Goal: Task Accomplishment & Management: Use online tool/utility

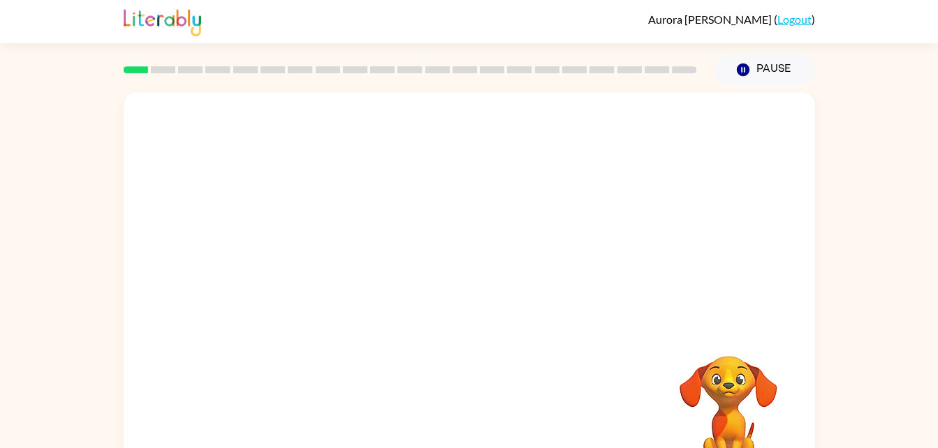
scroll to position [43, 0]
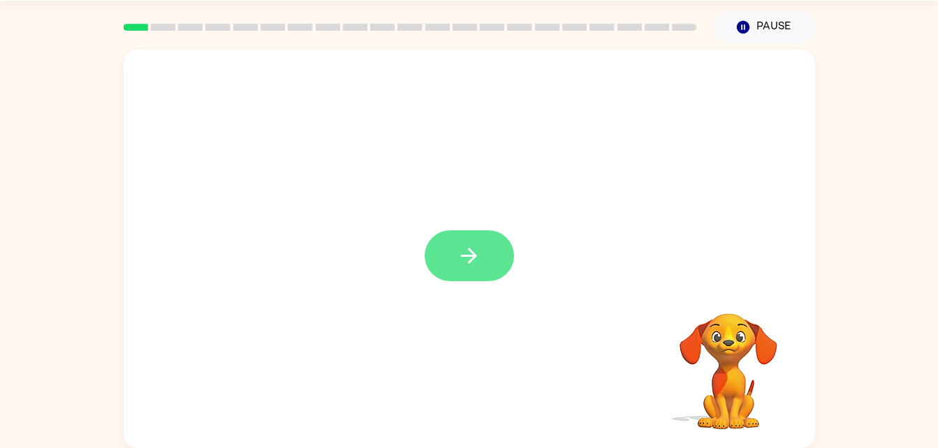
click at [474, 261] on icon "button" at bounding box center [469, 256] width 24 height 24
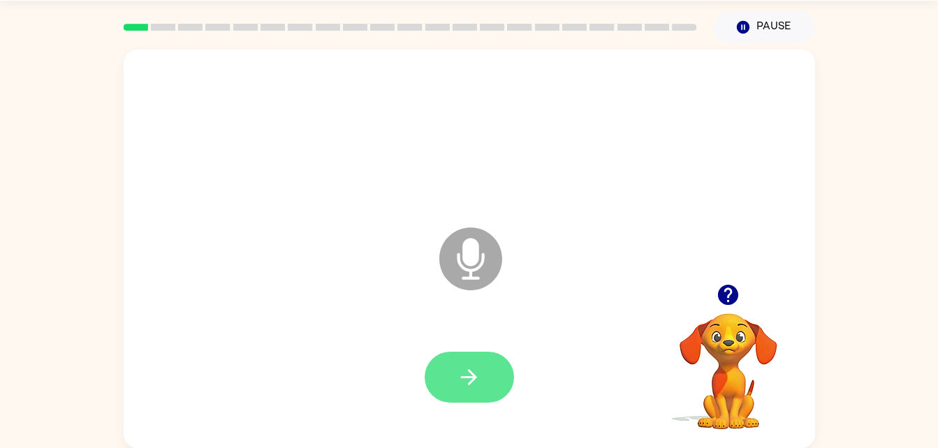
click at [470, 354] on button "button" at bounding box center [469, 377] width 89 height 51
click at [713, 279] on div at bounding box center [729, 295] width 140 height 36
click at [742, 304] on button "button" at bounding box center [728, 295] width 36 height 36
click at [473, 367] on icon "button" at bounding box center [469, 377] width 24 height 24
click at [469, 374] on icon "button" at bounding box center [469, 377] width 24 height 24
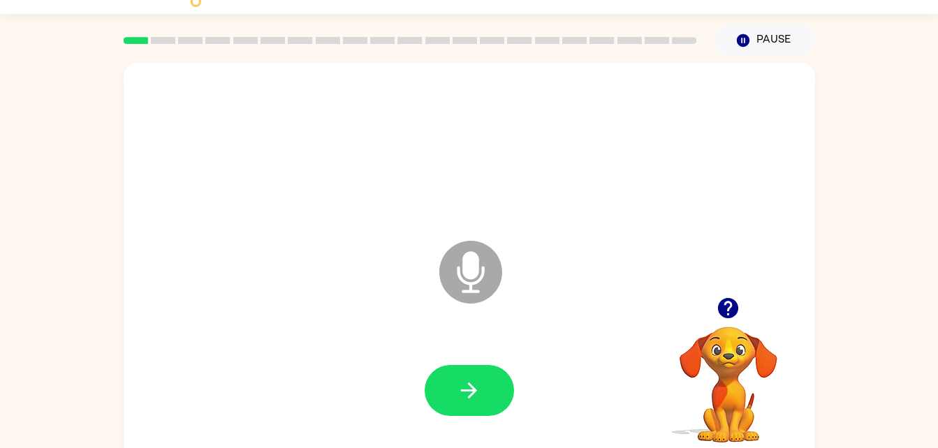
scroll to position [15, 0]
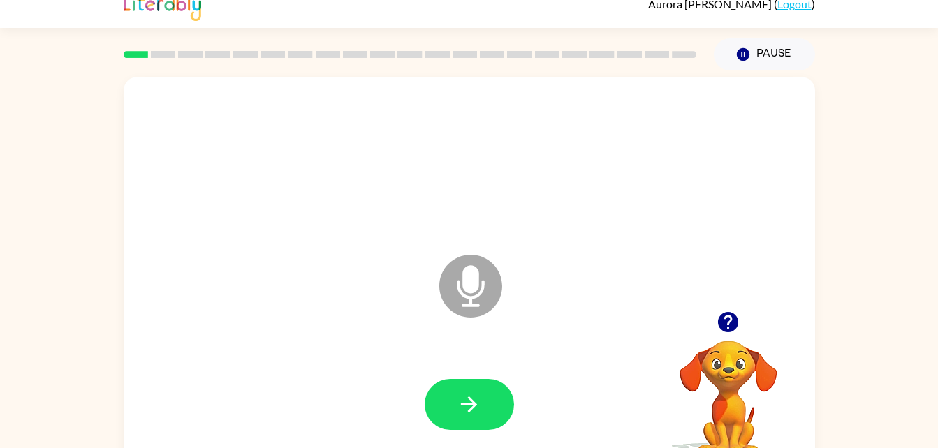
click at [468, 297] on icon "Microphone The Microphone is here when it is your turn to talk" at bounding box center [541, 303] width 210 height 105
click at [473, 295] on icon at bounding box center [470, 286] width 63 height 63
click at [480, 248] on icon at bounding box center [470, 255] width 35 height 105
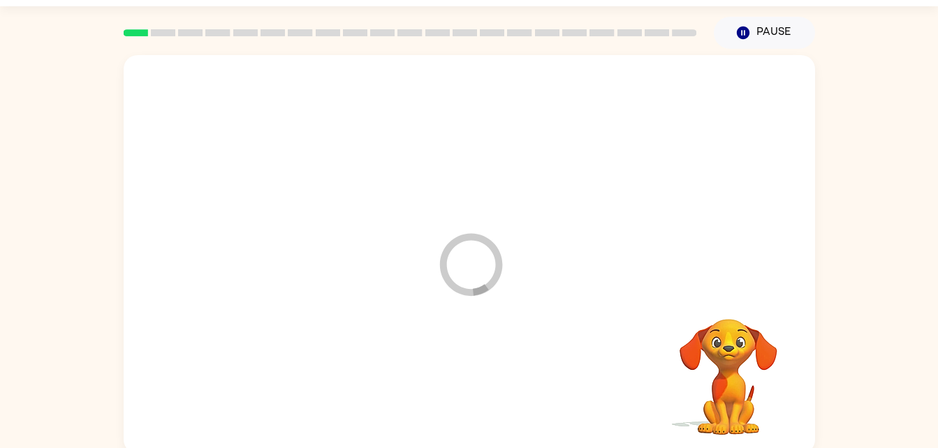
scroll to position [34, 0]
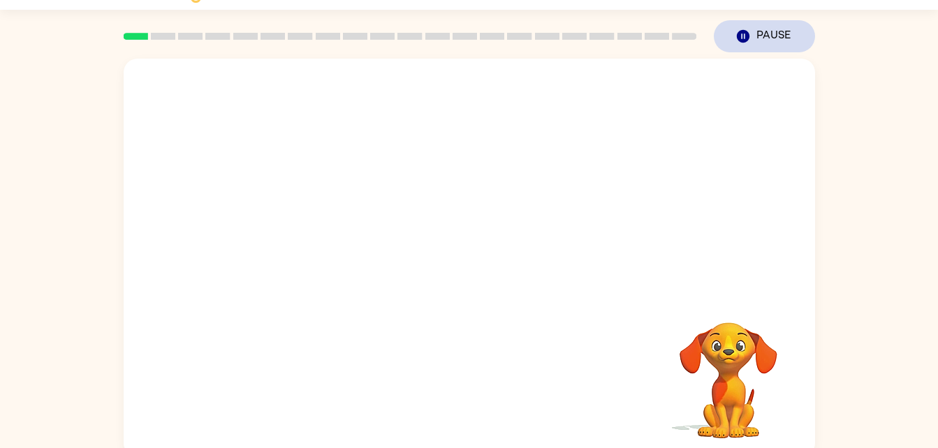
click at [778, 36] on button "Pause Pause" at bounding box center [764, 36] width 101 height 32
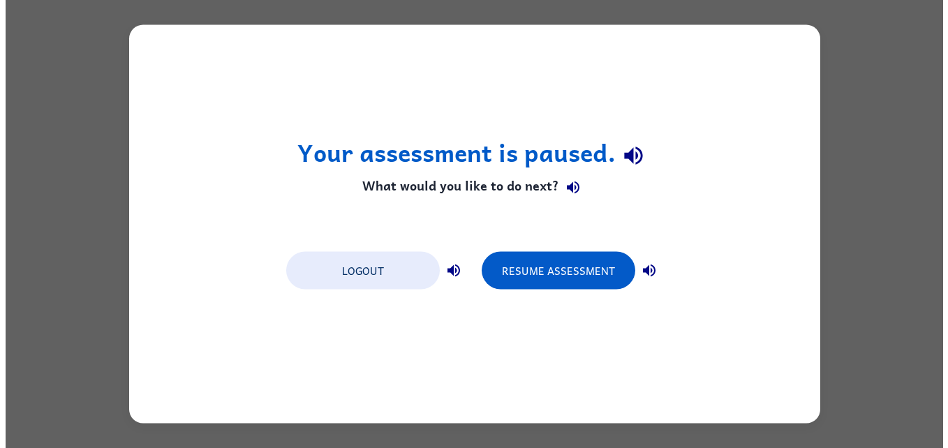
scroll to position [0, 0]
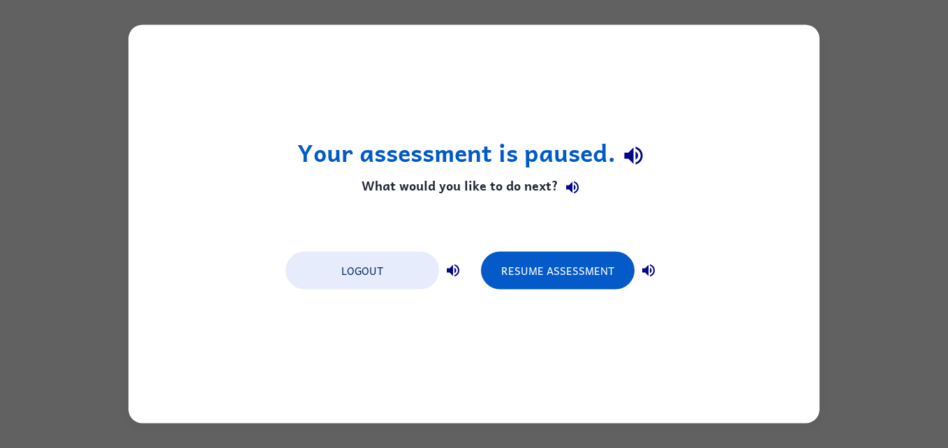
click at [855, 412] on div "Your assessment is paused. What would you like to do next? Logout Resume Assess…" at bounding box center [474, 224] width 948 height 448
click at [645, 274] on icon "button" at bounding box center [648, 271] width 17 height 17
click at [454, 265] on icon "button" at bounding box center [453, 271] width 17 height 17
click at [396, 279] on button "Logout" at bounding box center [363, 271] width 154 height 38
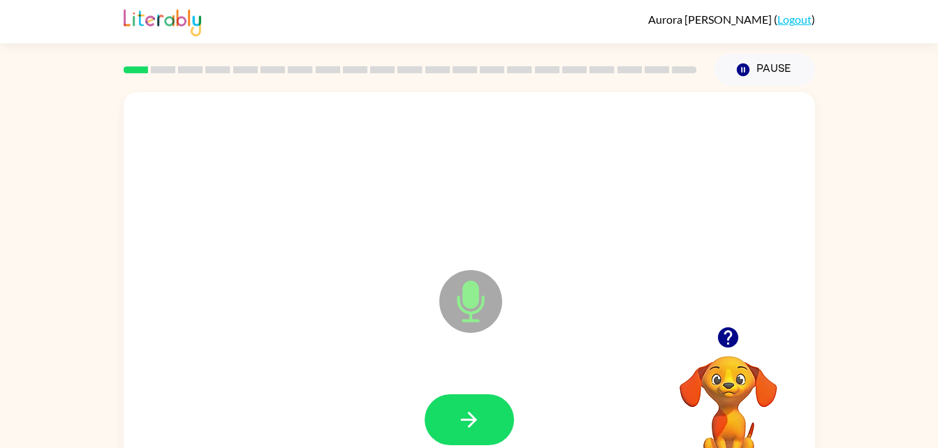
click at [725, 399] on video "Your browser must support playing .mp4 files to use Literably. Please try using…" at bounding box center [729, 405] width 140 height 140
click at [731, 357] on video "Your browser must support playing .mp4 files to use Literably. Please try using…" at bounding box center [729, 405] width 140 height 140
click at [727, 335] on icon "button" at bounding box center [728, 338] width 20 height 20
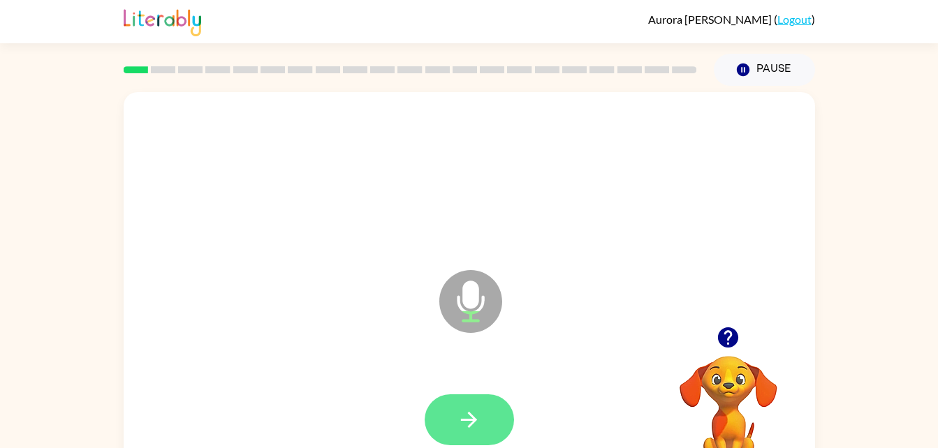
click at [473, 434] on button "button" at bounding box center [469, 420] width 89 height 51
click at [481, 382] on div at bounding box center [469, 420] width 663 height 115
click at [730, 341] on icon "button" at bounding box center [728, 338] width 20 height 20
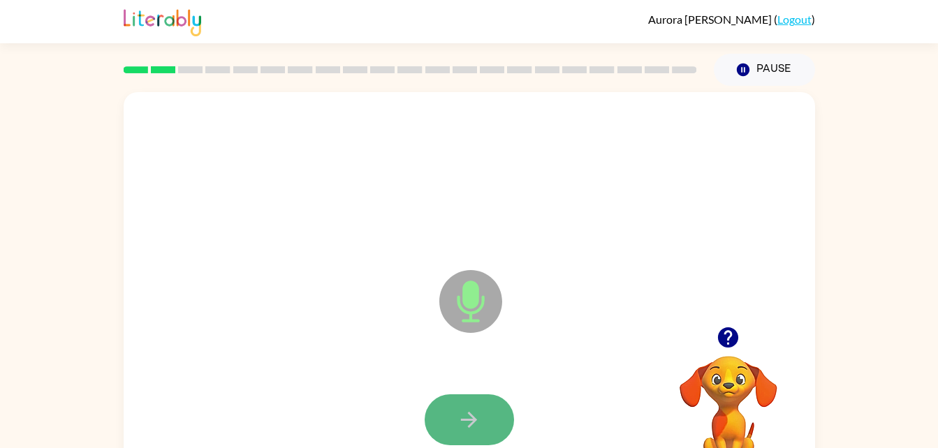
click at [480, 406] on button "button" at bounding box center [469, 420] width 89 height 51
click at [489, 404] on button "button" at bounding box center [469, 420] width 89 height 51
click at [478, 416] on icon "button" at bounding box center [469, 420] width 24 height 24
click at [480, 411] on icon "button" at bounding box center [469, 420] width 24 height 24
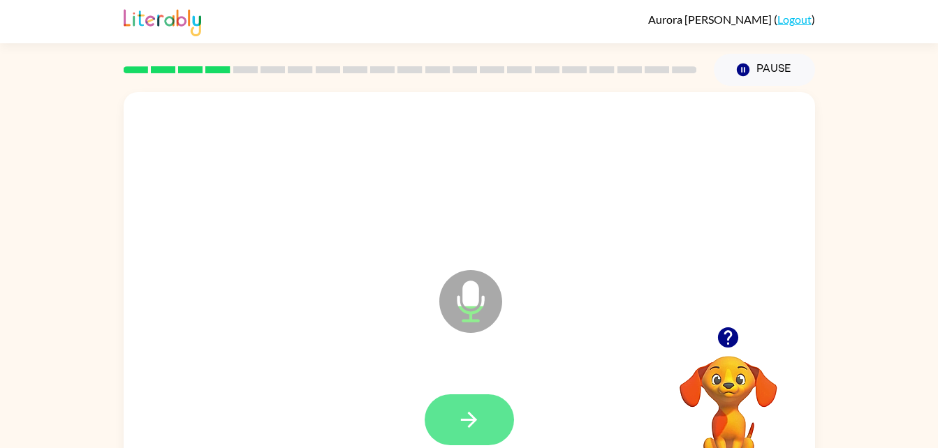
click at [460, 419] on icon "button" at bounding box center [469, 420] width 24 height 24
click at [461, 411] on icon "button" at bounding box center [469, 420] width 24 height 24
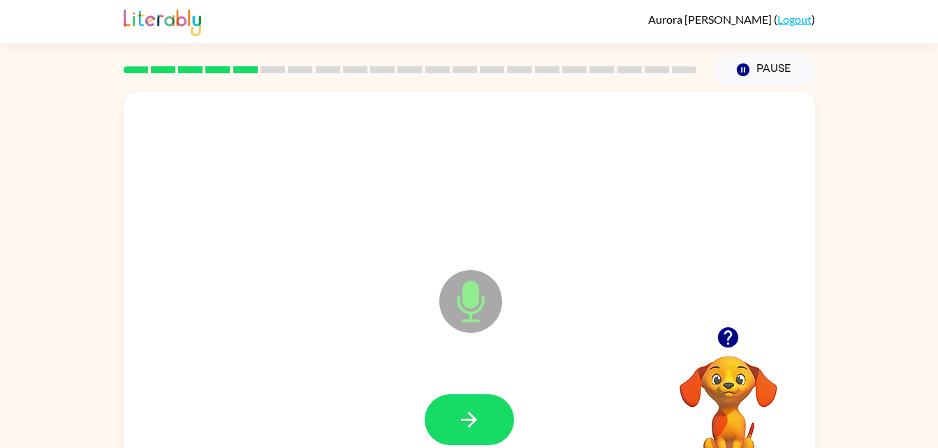
click at [716, 384] on video "Your browser must support playing .mp4 files to use Literably. Please try using…" at bounding box center [729, 405] width 140 height 140
click at [744, 338] on button "button" at bounding box center [728, 338] width 36 height 36
click at [741, 337] on video "Your browser must support playing .mp4 files to use Literably. Please try using…" at bounding box center [729, 405] width 140 height 140
click at [475, 420] on icon "button" at bounding box center [469, 420] width 16 height 16
click at [737, 372] on video "Your browser must support playing .mp4 files to use Literably. Please try using…" at bounding box center [729, 405] width 140 height 140
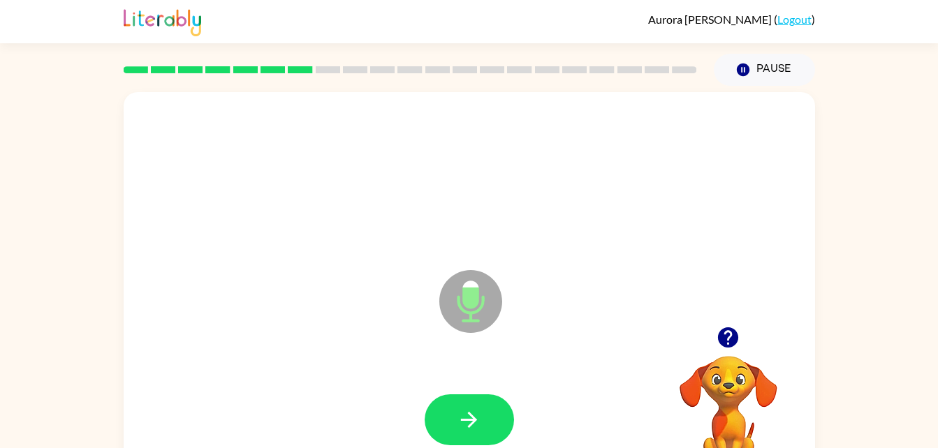
click at [703, 326] on div at bounding box center [729, 338] width 140 height 36
click at [716, 322] on div at bounding box center [729, 338] width 140 height 36
click at [729, 323] on button "button" at bounding box center [728, 338] width 36 height 36
click at [480, 409] on icon "button" at bounding box center [469, 420] width 24 height 24
click at [471, 438] on button "button" at bounding box center [469, 420] width 89 height 51
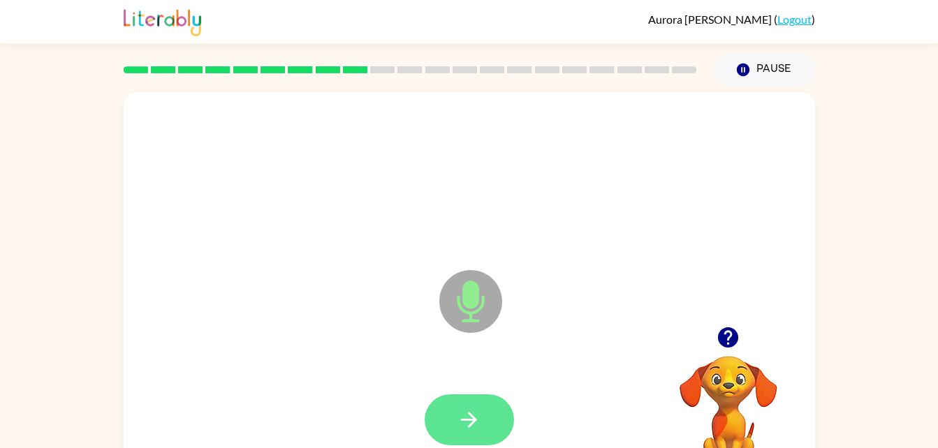
click at [472, 406] on button "button" at bounding box center [469, 420] width 89 height 51
click at [471, 430] on icon "button" at bounding box center [469, 420] width 24 height 24
click at [469, 425] on icon "button" at bounding box center [469, 420] width 24 height 24
click at [462, 427] on icon "button" at bounding box center [469, 420] width 24 height 24
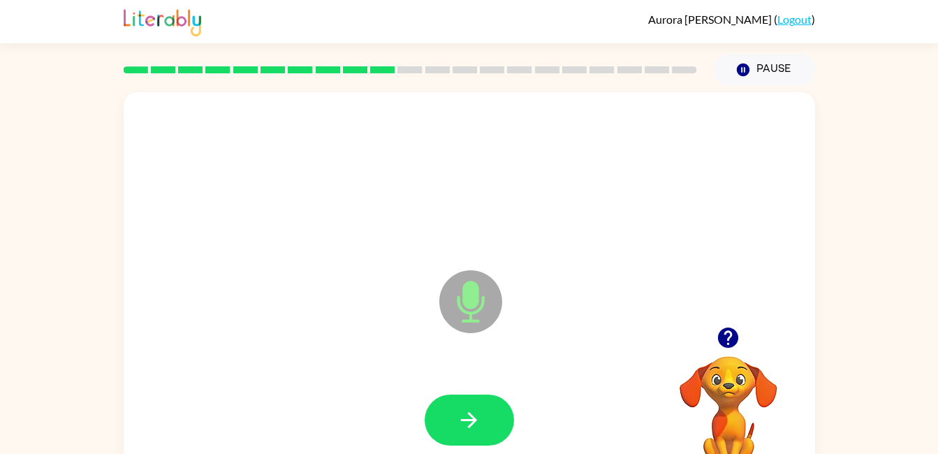
click at [469, 420] on icon "button" at bounding box center [469, 420] width 16 height 16
click at [721, 328] on icon "button" at bounding box center [728, 337] width 24 height 24
click at [473, 416] on icon "button" at bounding box center [469, 420] width 24 height 24
click at [473, 404] on button "button" at bounding box center [469, 420] width 89 height 51
click at [726, 335] on icon "button" at bounding box center [728, 338] width 20 height 20
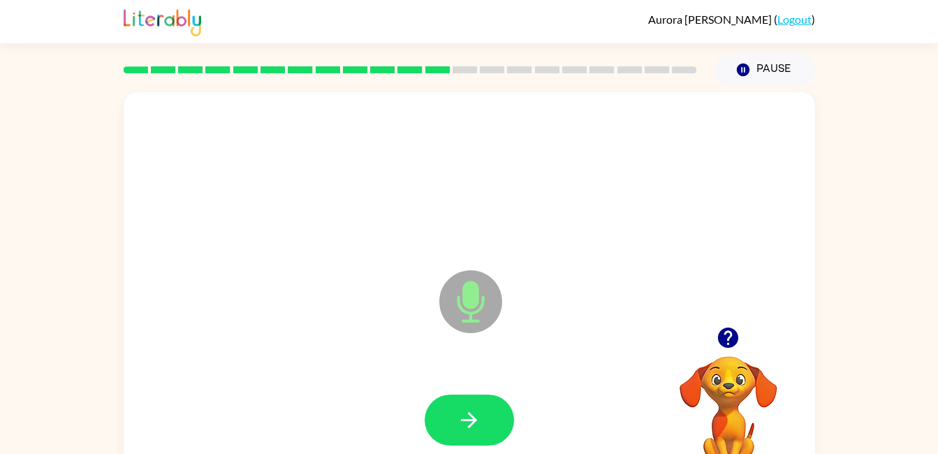
click at [476, 416] on icon "button" at bounding box center [469, 420] width 24 height 24
click at [466, 426] on icon "button" at bounding box center [469, 420] width 24 height 24
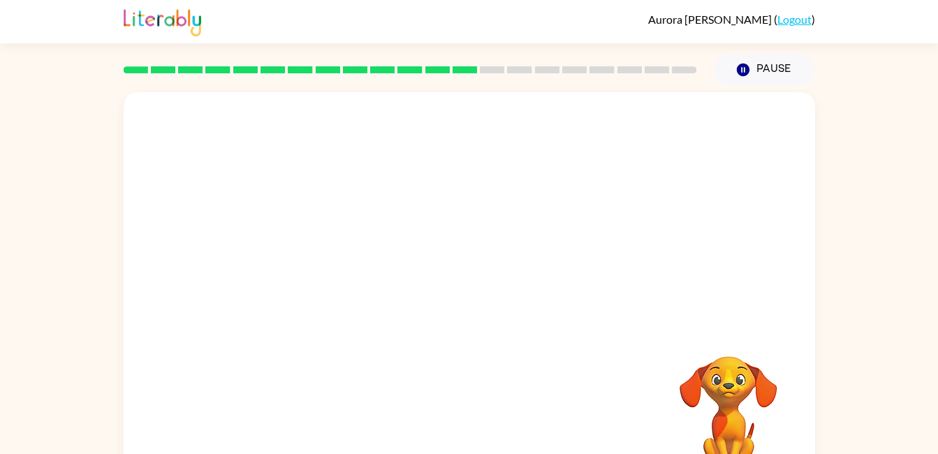
click at [716, 336] on video "Your browser must support playing .mp4 files to use Literably. Please try using…" at bounding box center [729, 405] width 140 height 140
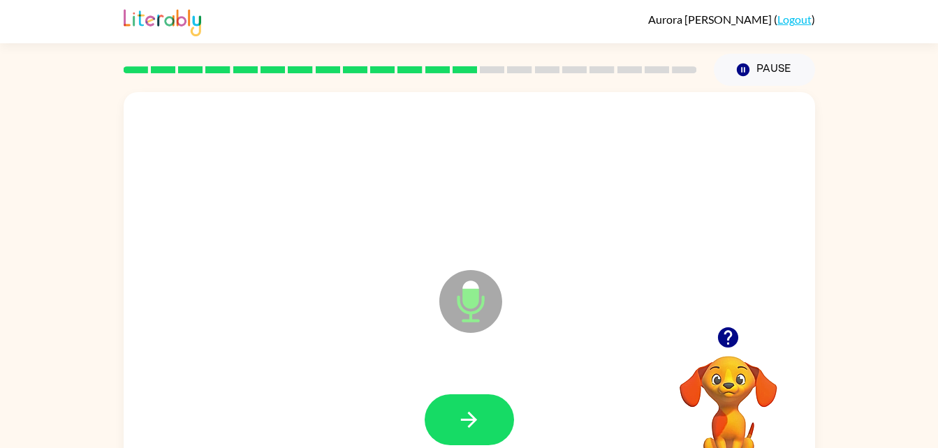
click at [737, 339] on icon "button" at bounding box center [728, 338] width 20 height 20
click at [734, 392] on video "Your browser must support playing .mp4 files to use Literably. Please try using…" at bounding box center [729, 405] width 140 height 140
click at [737, 335] on icon "button" at bounding box center [728, 338] width 20 height 20
click at [490, 412] on button "button" at bounding box center [469, 420] width 89 height 51
click at [464, 404] on button "button" at bounding box center [469, 420] width 89 height 51
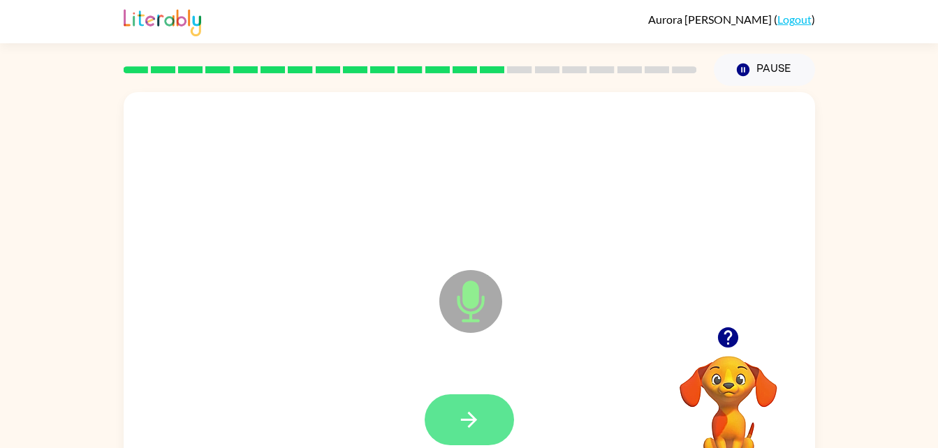
click at [455, 422] on button "button" at bounding box center [469, 420] width 89 height 51
click at [510, 411] on button "button" at bounding box center [469, 420] width 89 height 51
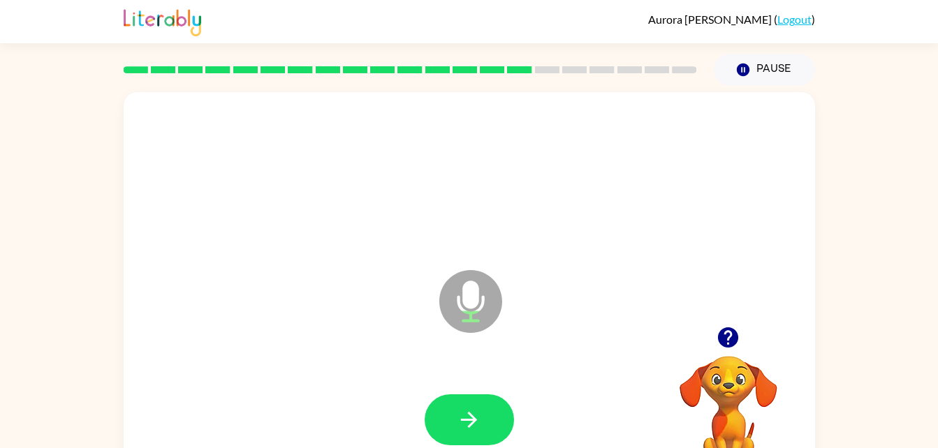
click at [730, 373] on video "Your browser must support playing .mp4 files to use Literably. Please try using…" at bounding box center [729, 405] width 140 height 140
click at [738, 343] on icon "button" at bounding box center [728, 337] width 24 height 24
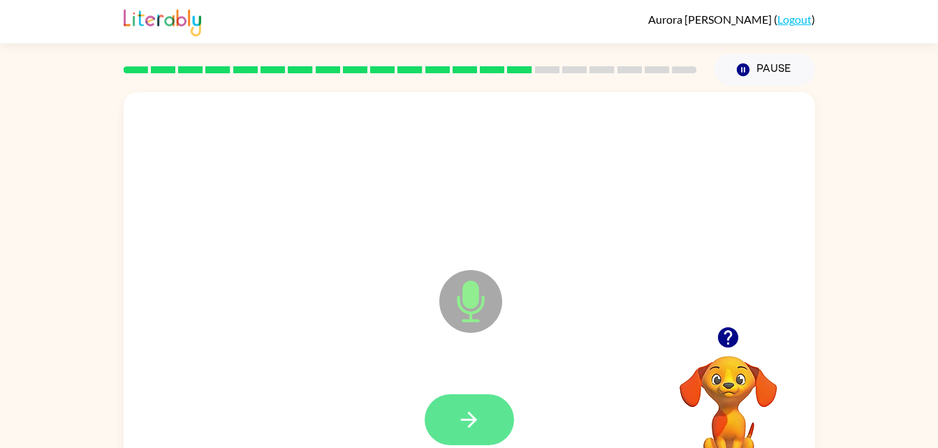
click at [476, 411] on icon "button" at bounding box center [469, 420] width 24 height 24
click at [457, 417] on icon "button" at bounding box center [469, 420] width 24 height 24
click at [485, 422] on button "button" at bounding box center [469, 420] width 89 height 51
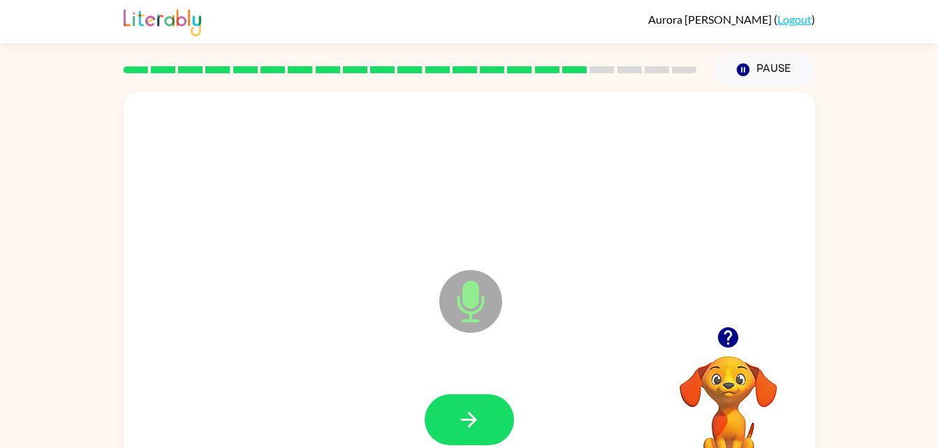
click at [740, 344] on button "button" at bounding box center [728, 338] width 36 height 36
click at [739, 322] on div at bounding box center [729, 338] width 140 height 36
click at [726, 339] on icon "button" at bounding box center [728, 338] width 20 height 20
click at [480, 416] on icon "button" at bounding box center [469, 420] width 24 height 24
click at [476, 412] on icon "button" at bounding box center [469, 420] width 24 height 24
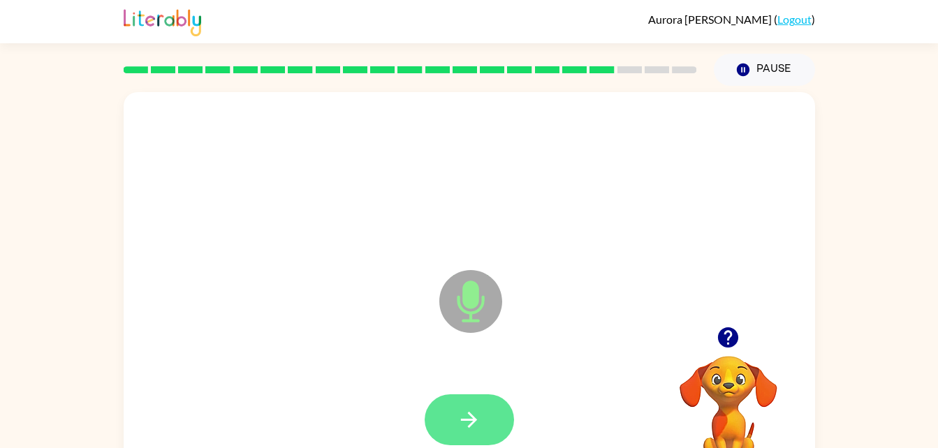
click at [473, 423] on icon "button" at bounding box center [469, 420] width 16 height 16
click at [487, 421] on button "button" at bounding box center [469, 420] width 89 height 51
click at [476, 434] on button "button" at bounding box center [469, 420] width 89 height 51
click at [471, 401] on button "button" at bounding box center [469, 420] width 89 height 51
click at [477, 402] on button "button" at bounding box center [469, 420] width 89 height 51
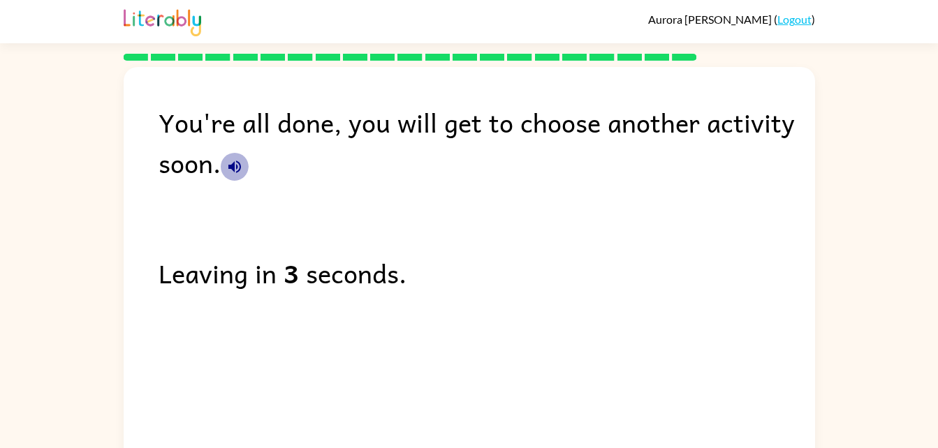
click at [244, 168] on button "button" at bounding box center [235, 167] width 28 height 28
